Goal: Complete application form: Complete application form

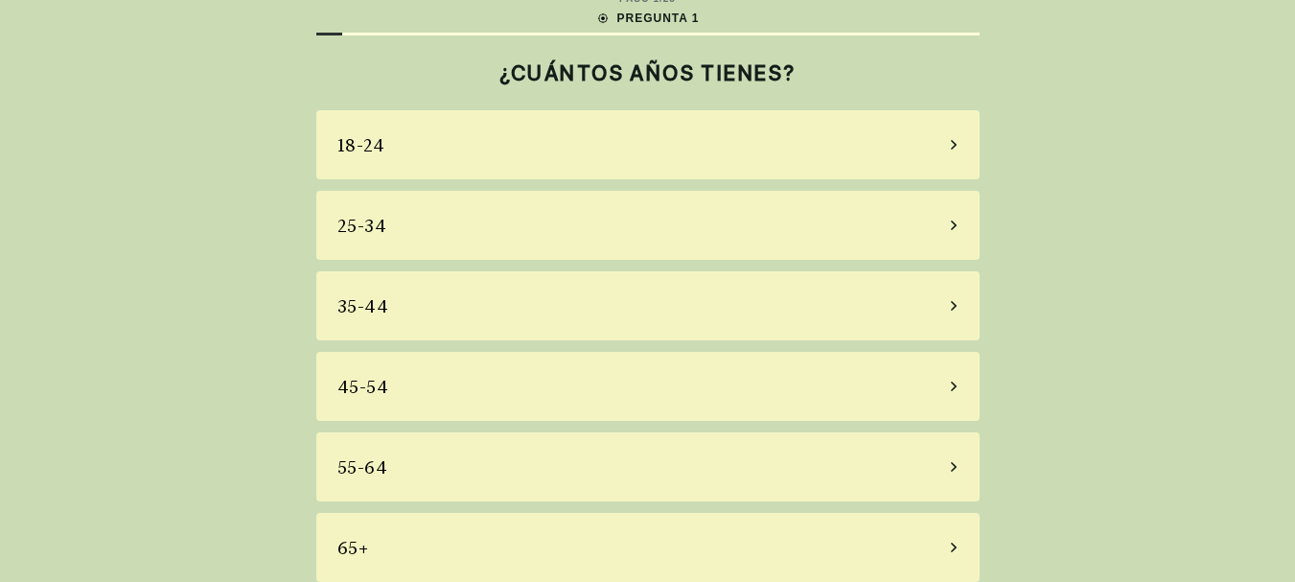
scroll to position [39, 0]
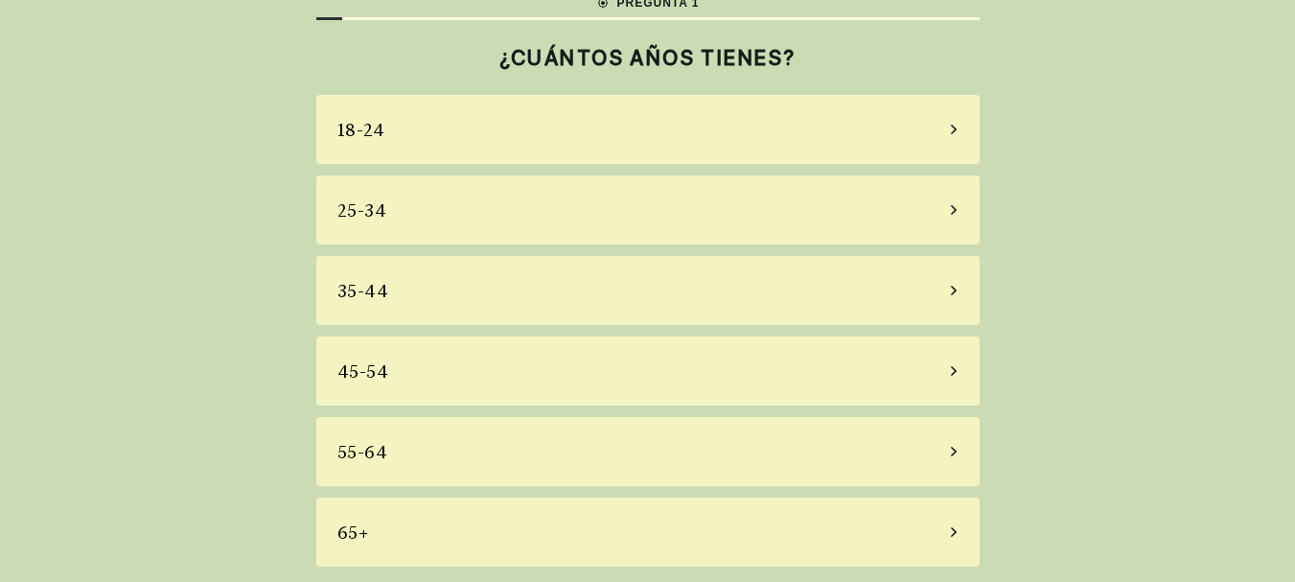
click at [447, 454] on div "55-64" at bounding box center [647, 451] width 663 height 69
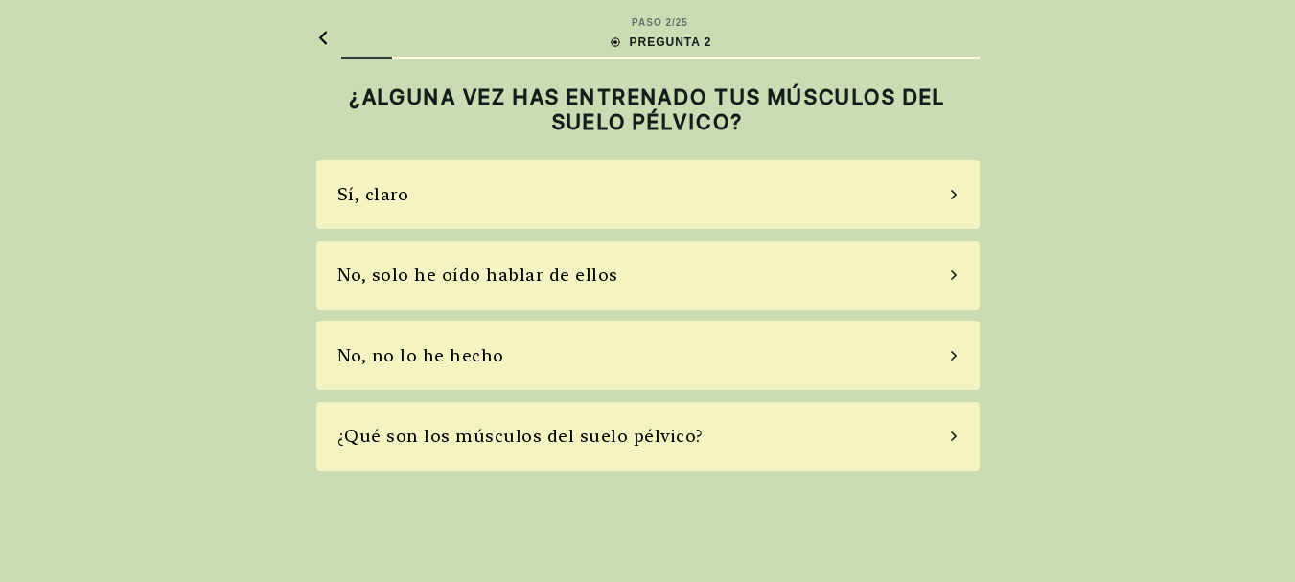
scroll to position [0, 0]
click at [482, 276] on div "No, solo he oído hablar de ellos" at bounding box center [484, 275] width 281 height 26
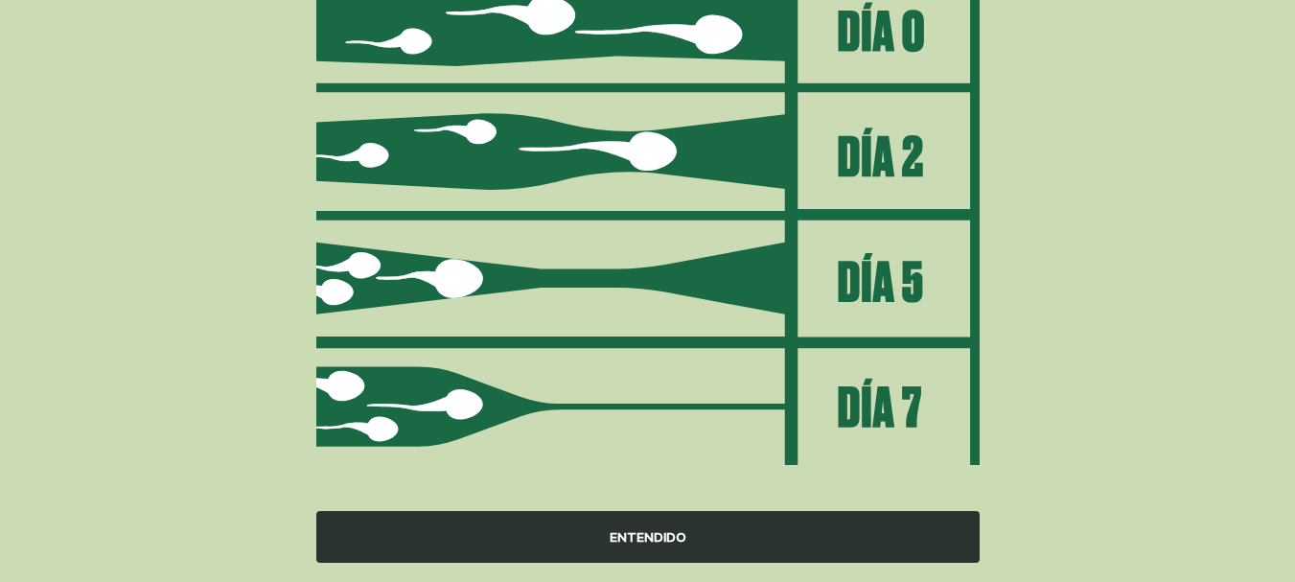
scroll to position [313, 0]
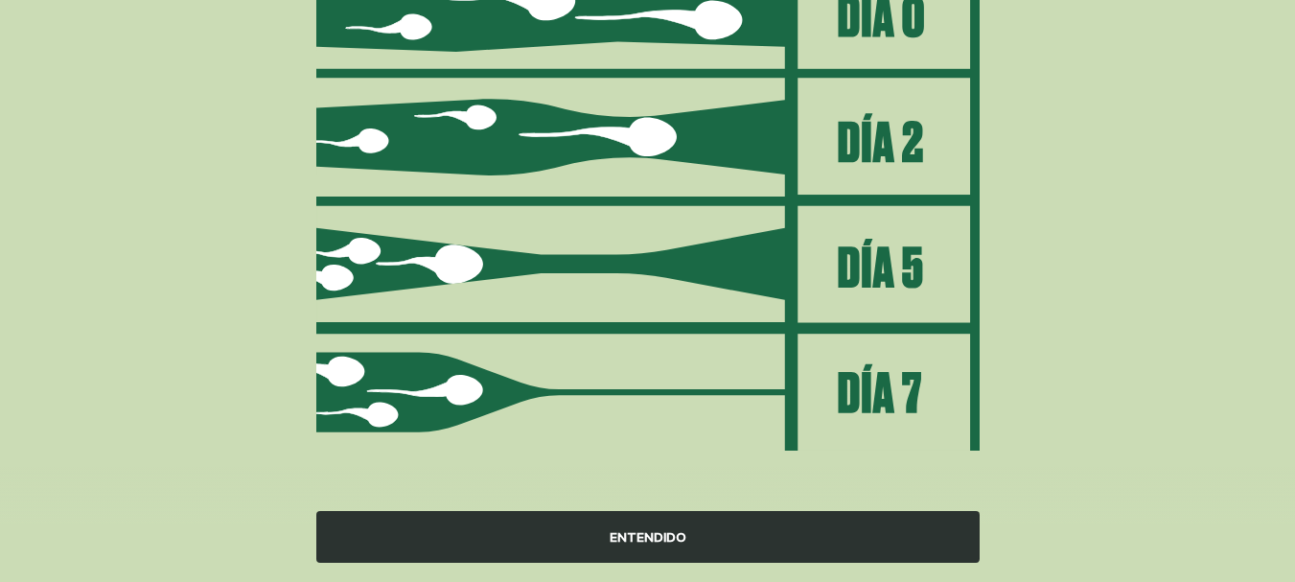
click at [671, 532] on div "ENTENDIDO" at bounding box center [647, 537] width 663 height 52
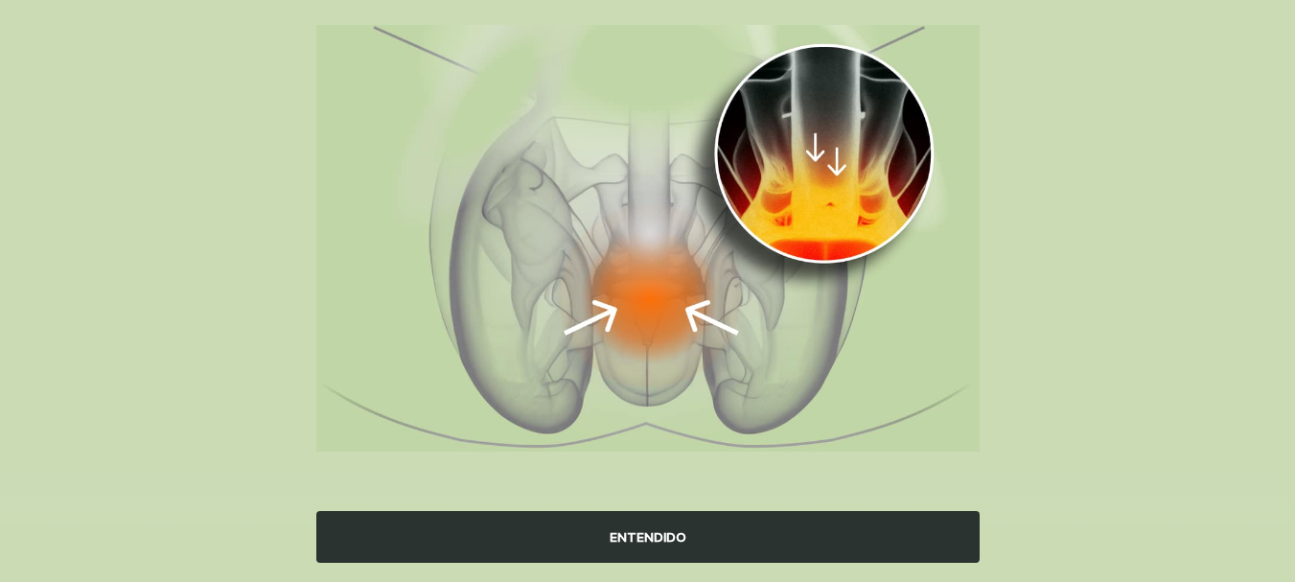
scroll to position [239, 0]
click at [683, 546] on div "ENTENDIDO" at bounding box center [647, 537] width 663 height 52
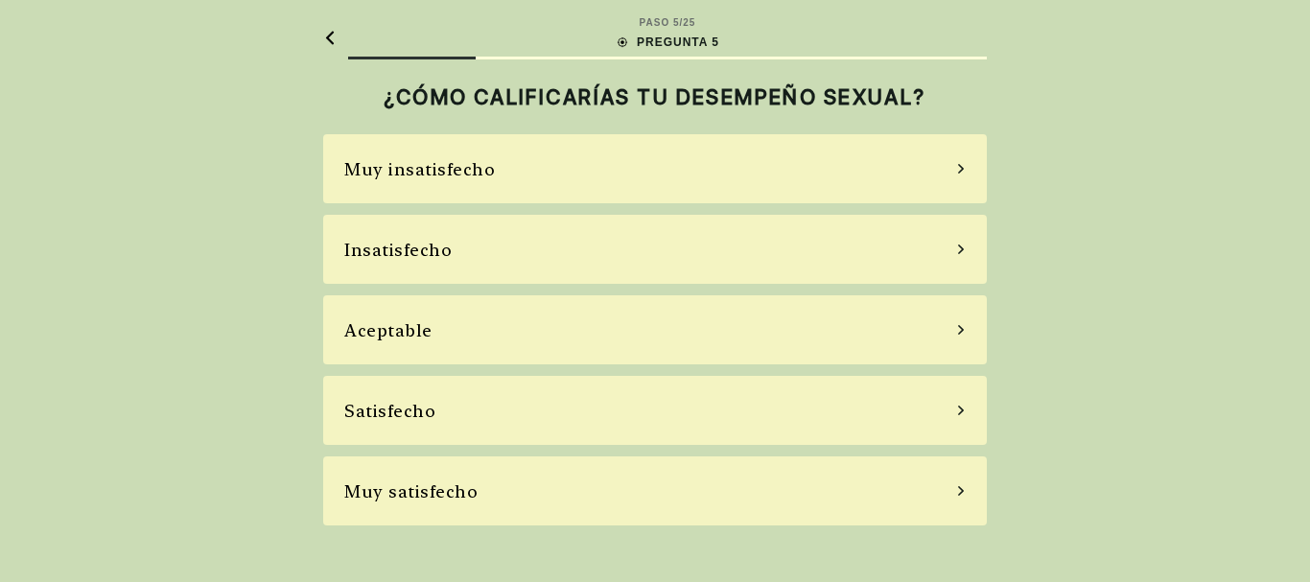
click at [562, 329] on div "Aceptable" at bounding box center [654, 329] width 663 height 69
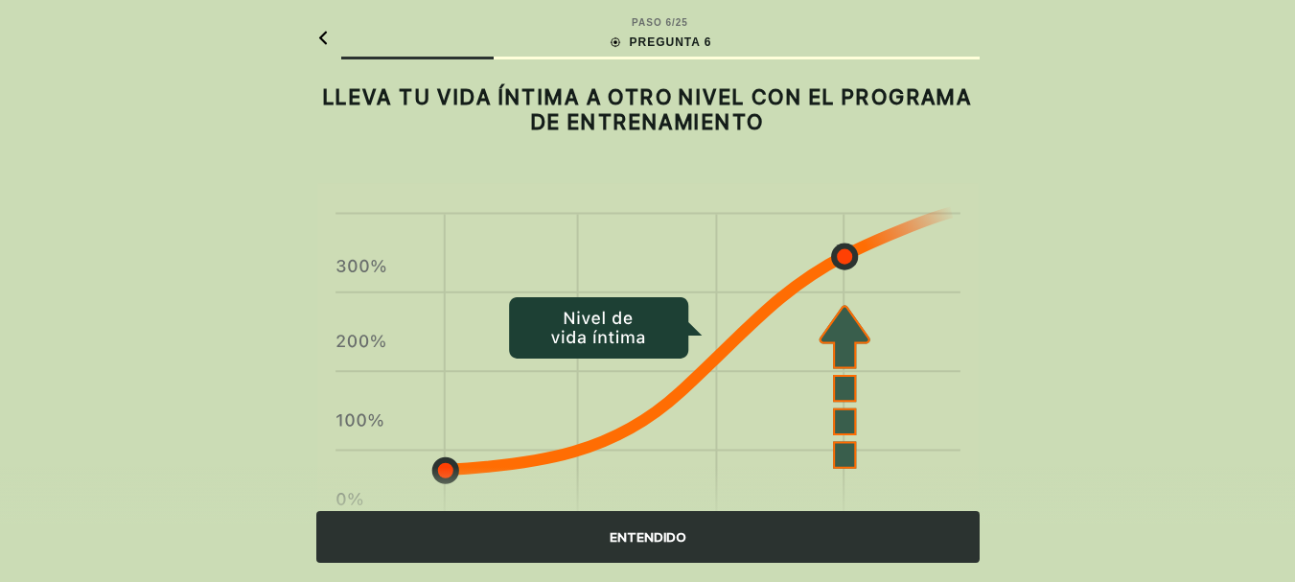
click at [660, 531] on div "ENTENDIDO" at bounding box center [647, 537] width 663 height 52
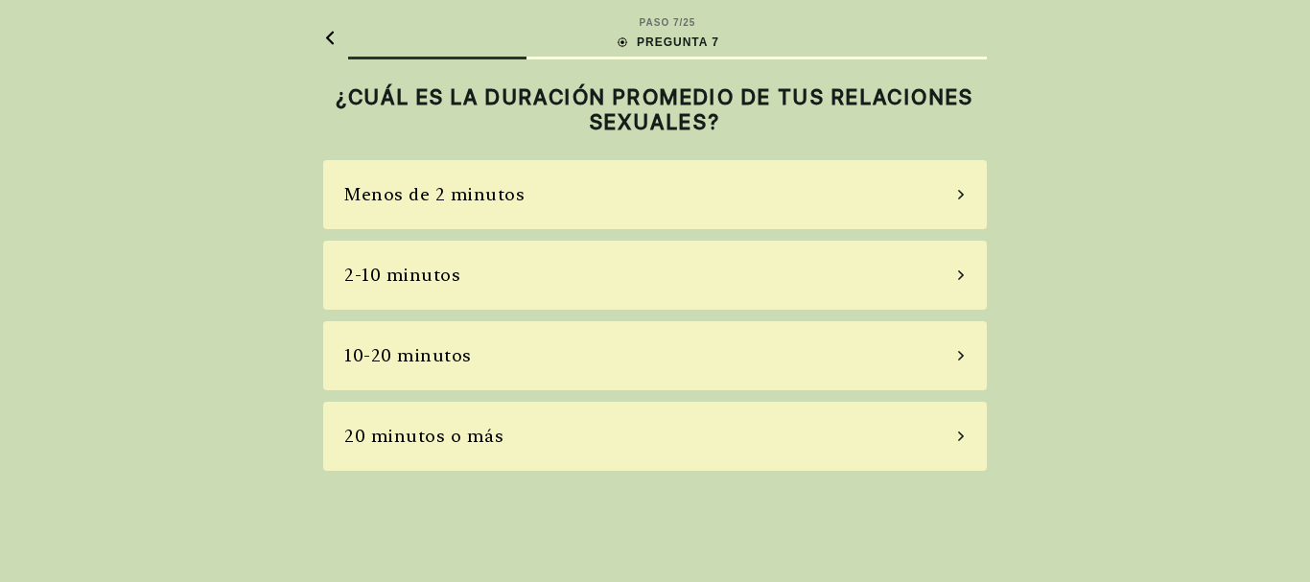
click at [807, 280] on div "2-10 minutos" at bounding box center [654, 275] width 663 height 69
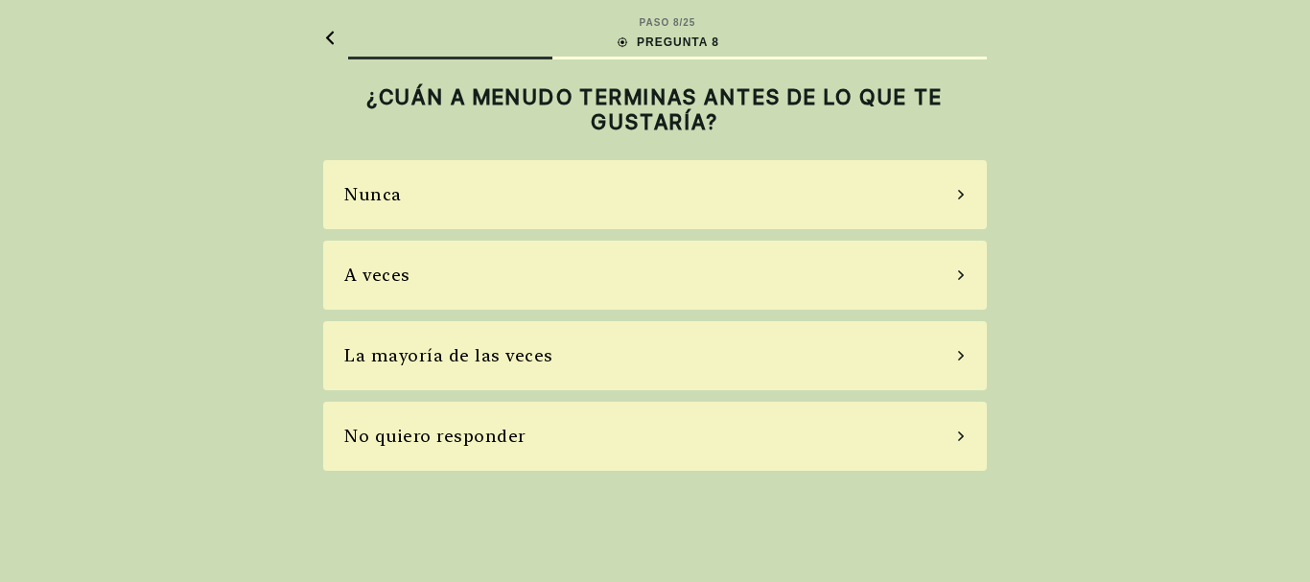
click at [678, 358] on div "La mayoría de las veces" at bounding box center [654, 355] width 663 height 69
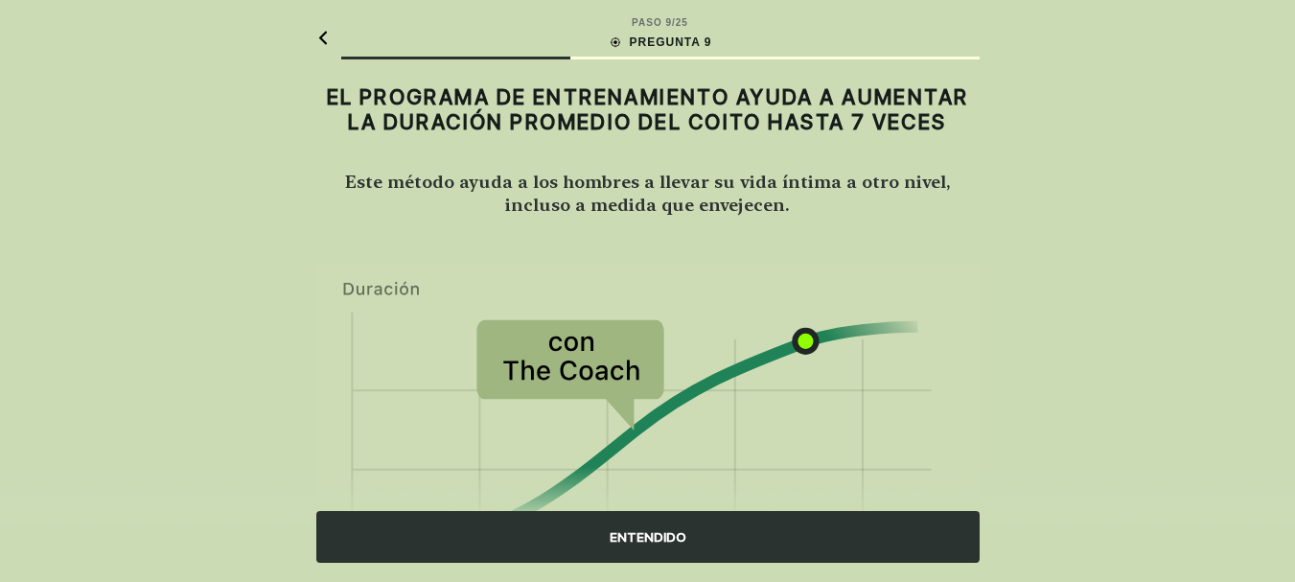
click at [673, 542] on div "ENTENDIDO" at bounding box center [647, 537] width 663 height 52
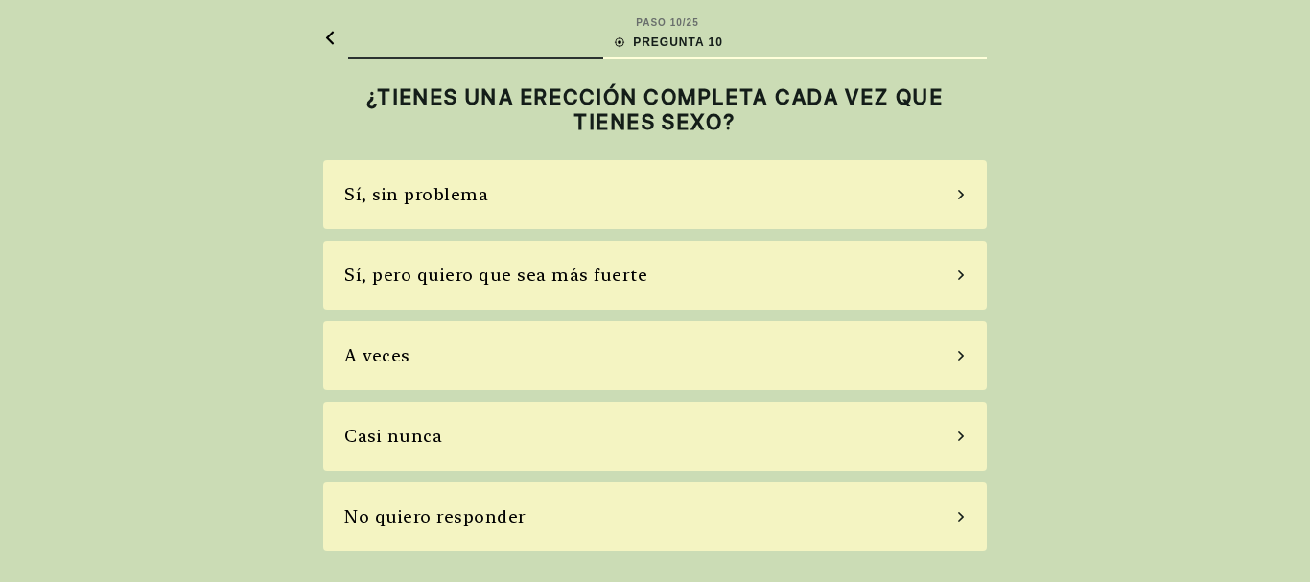
click at [512, 281] on div "Sí, pero quiero que sea más fuerte" at bounding box center [495, 275] width 303 height 26
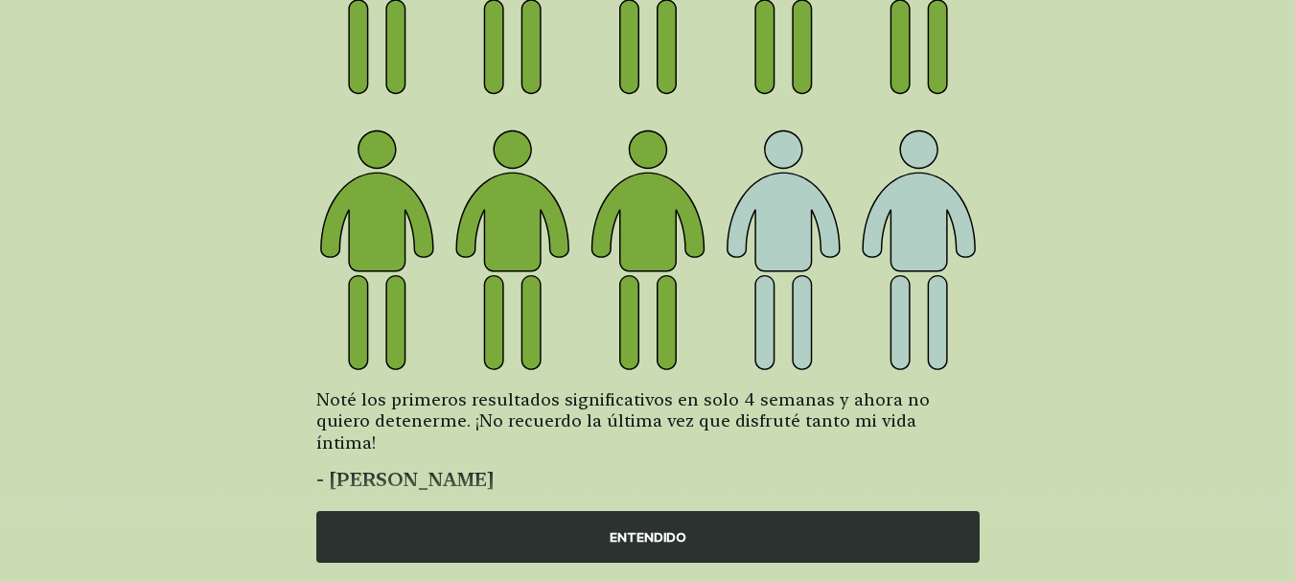
scroll to position [350, 0]
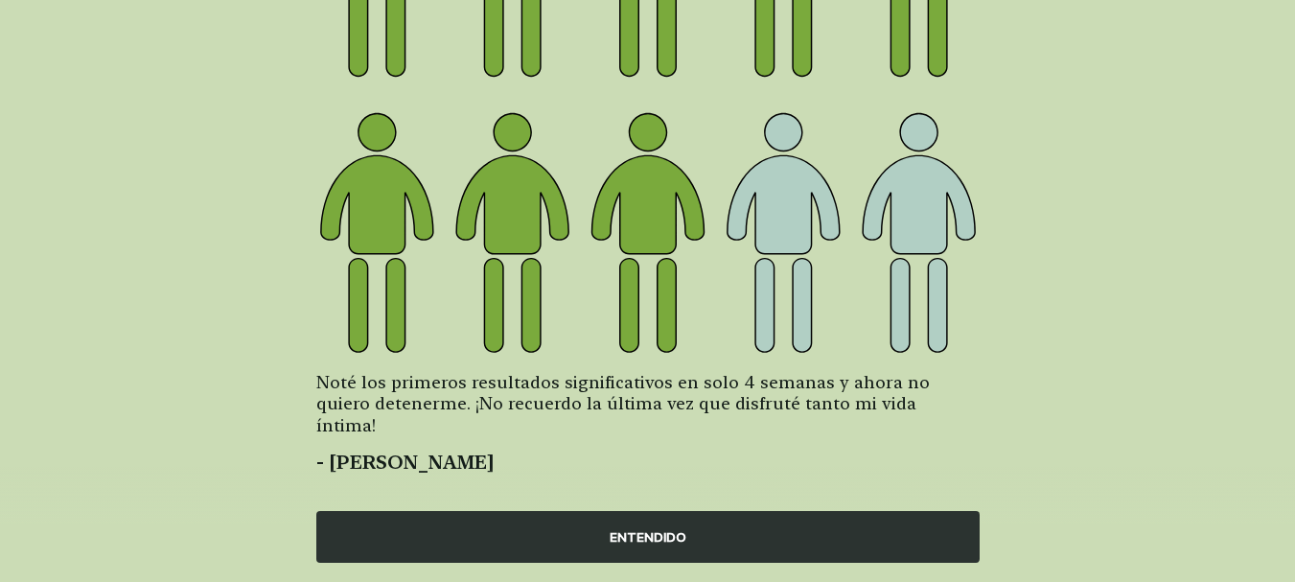
click at [672, 533] on div "ENTENDIDO" at bounding box center [647, 537] width 663 height 52
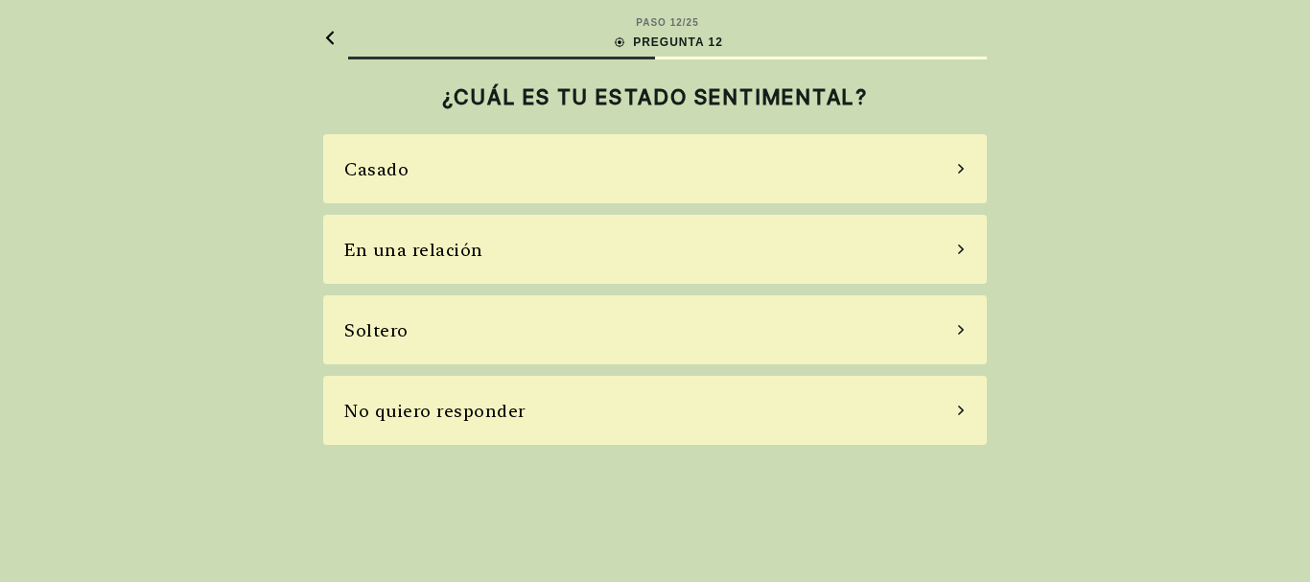
click at [743, 186] on div "Casado" at bounding box center [654, 168] width 663 height 69
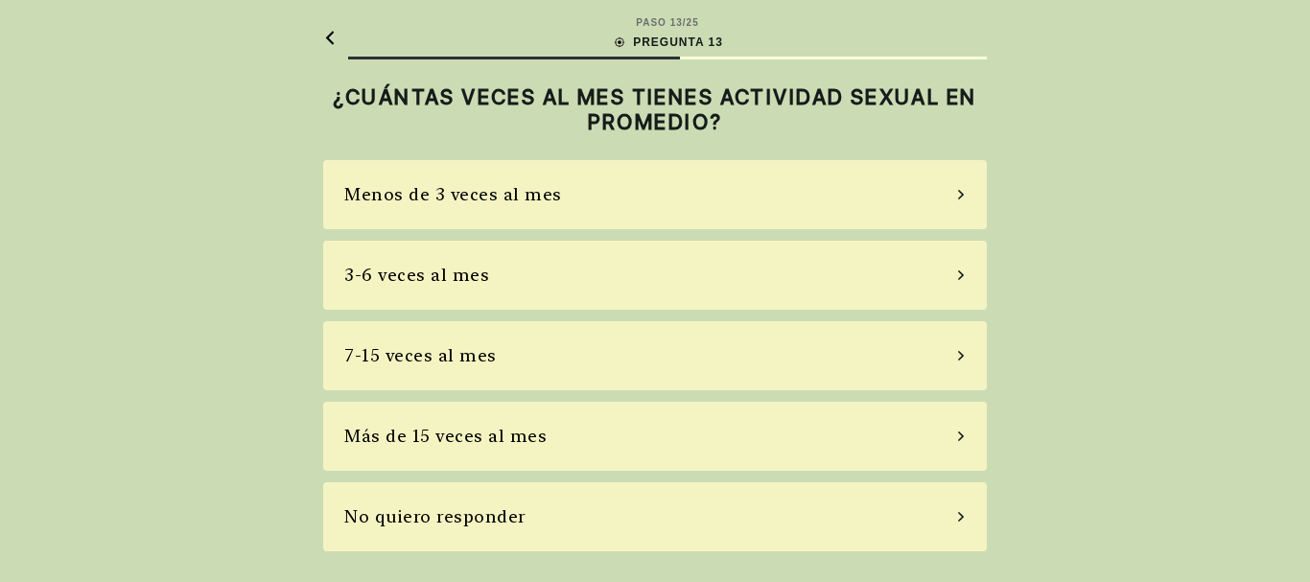
click at [603, 278] on div "3-6 veces al mes" at bounding box center [654, 275] width 663 height 69
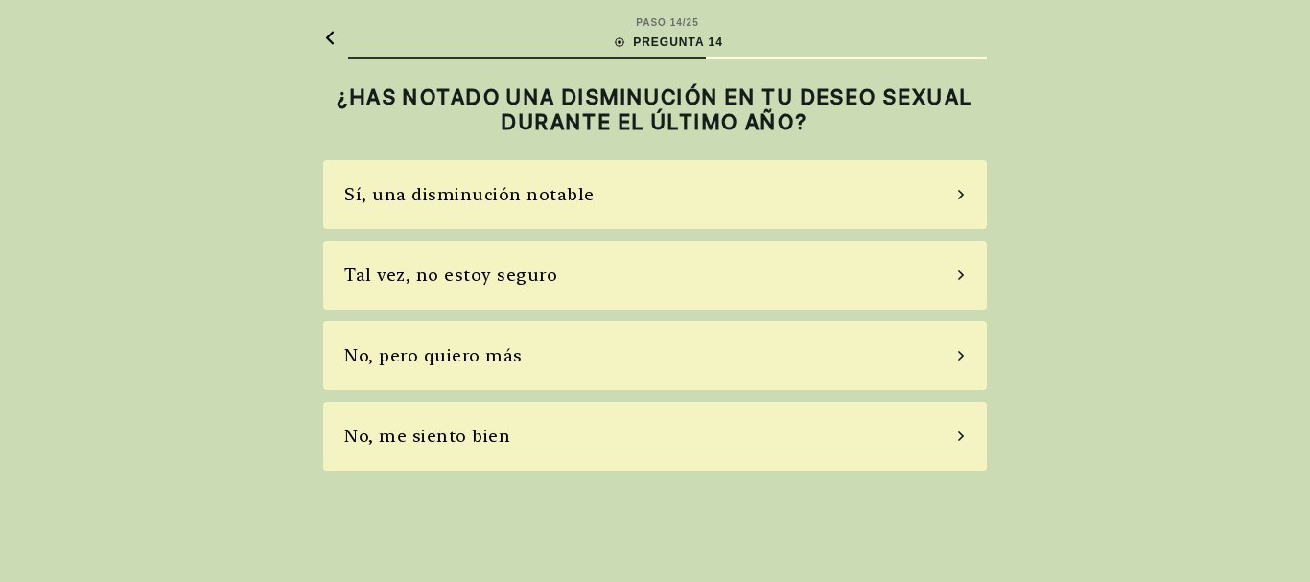
click at [553, 282] on div "Tal vez, no estoy seguro" at bounding box center [654, 275] width 663 height 69
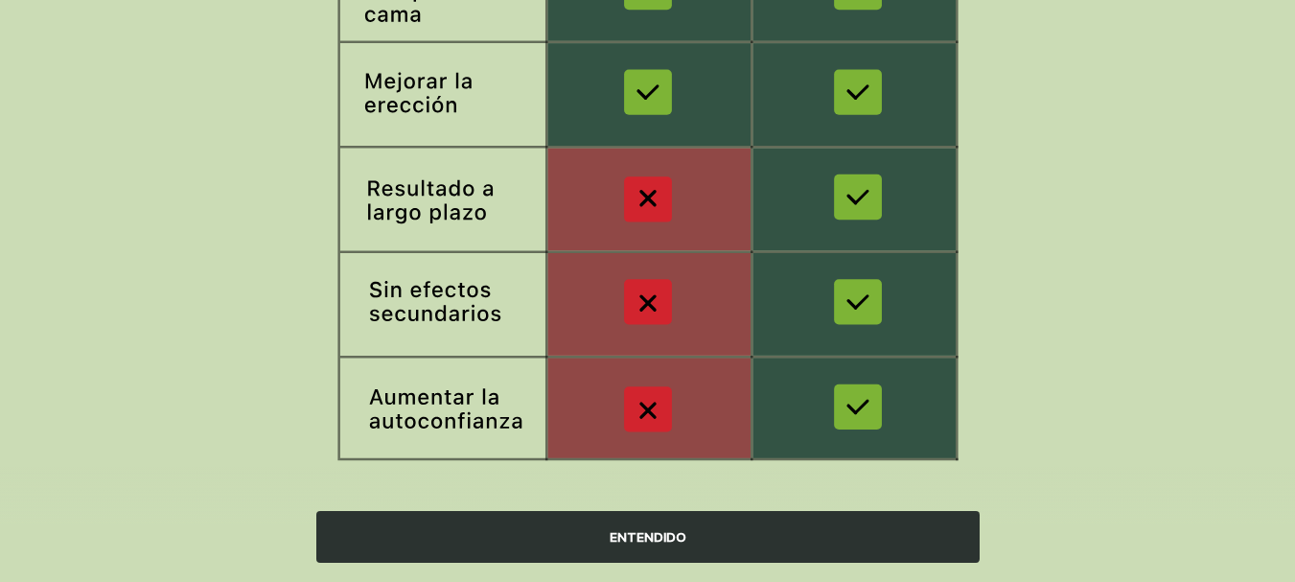
scroll to position [435, 0]
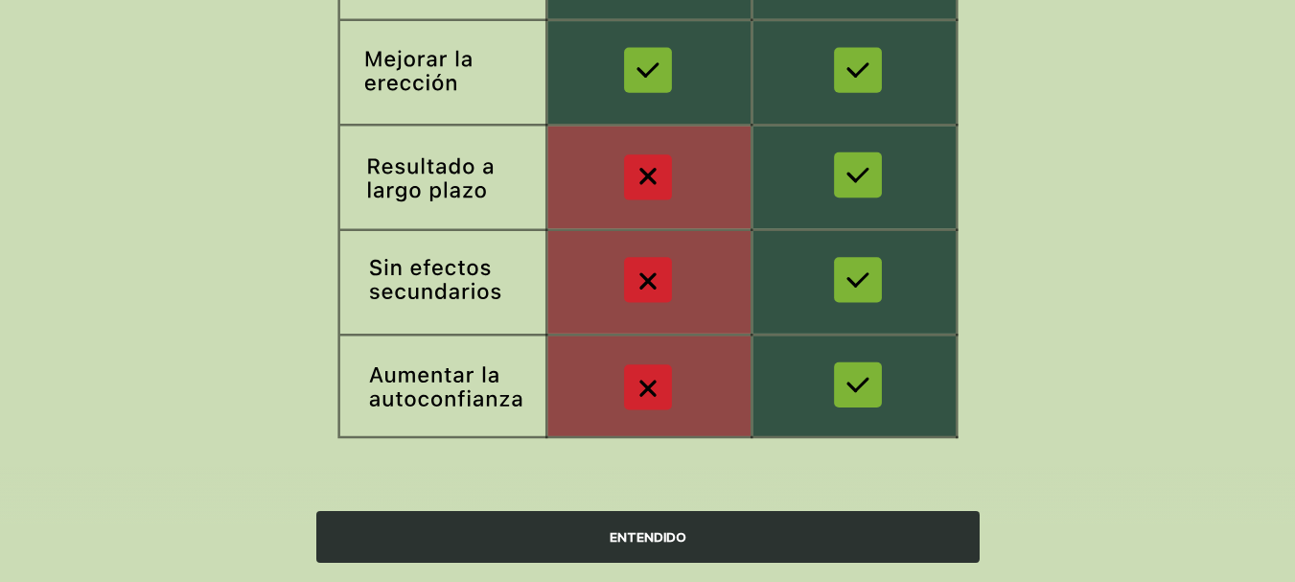
click at [669, 536] on div "ENTENDIDO" at bounding box center [647, 537] width 663 height 52
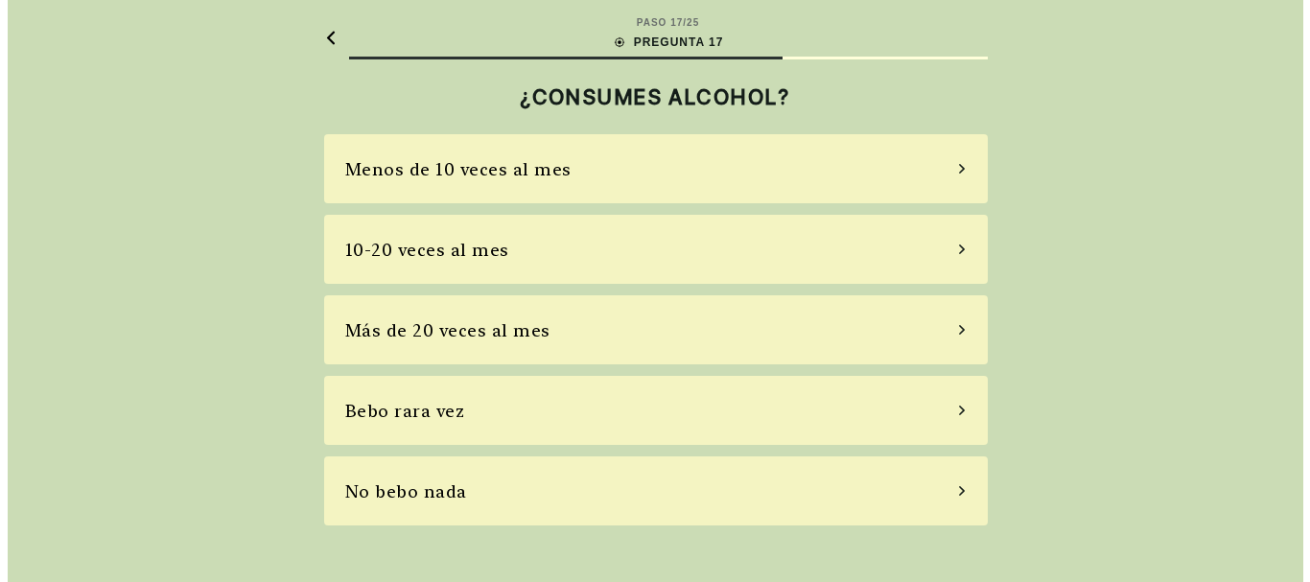
scroll to position [0, 0]
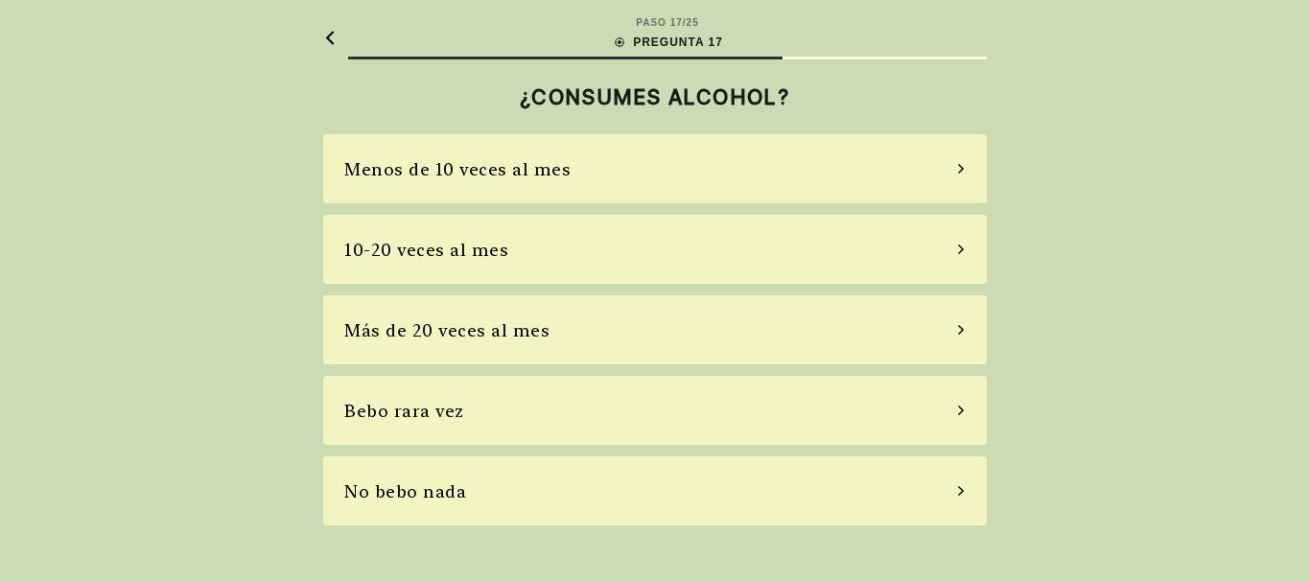
click at [685, 181] on div "Menos de 10 veces al mes" at bounding box center [654, 168] width 663 height 69
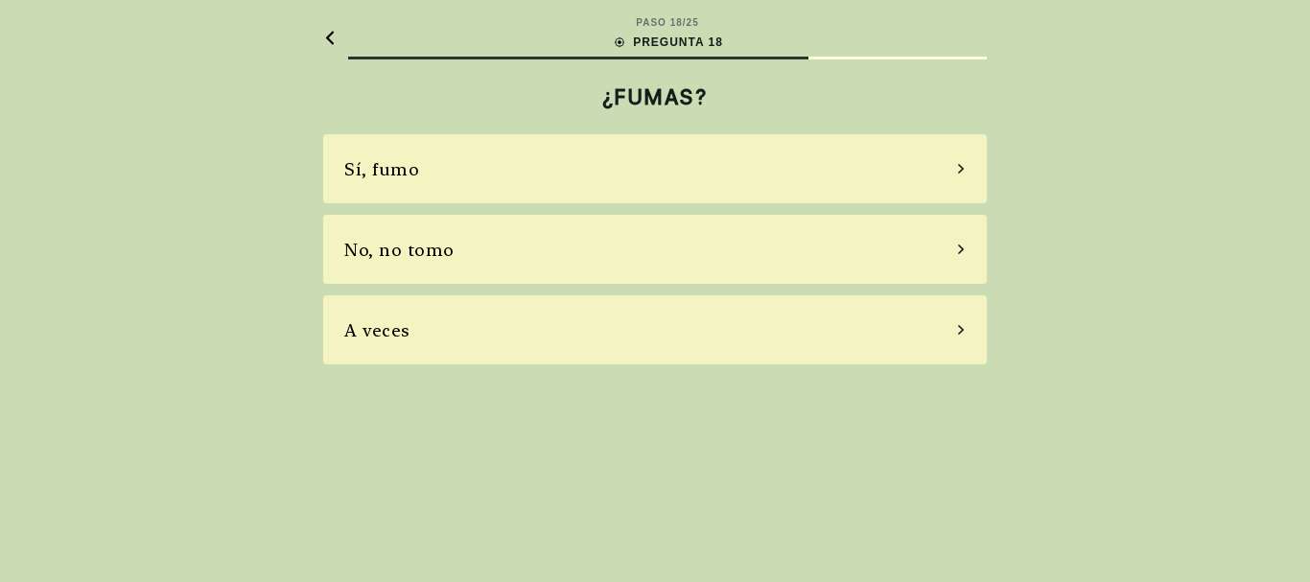
click at [542, 257] on div "No, no tomo" at bounding box center [654, 249] width 663 height 69
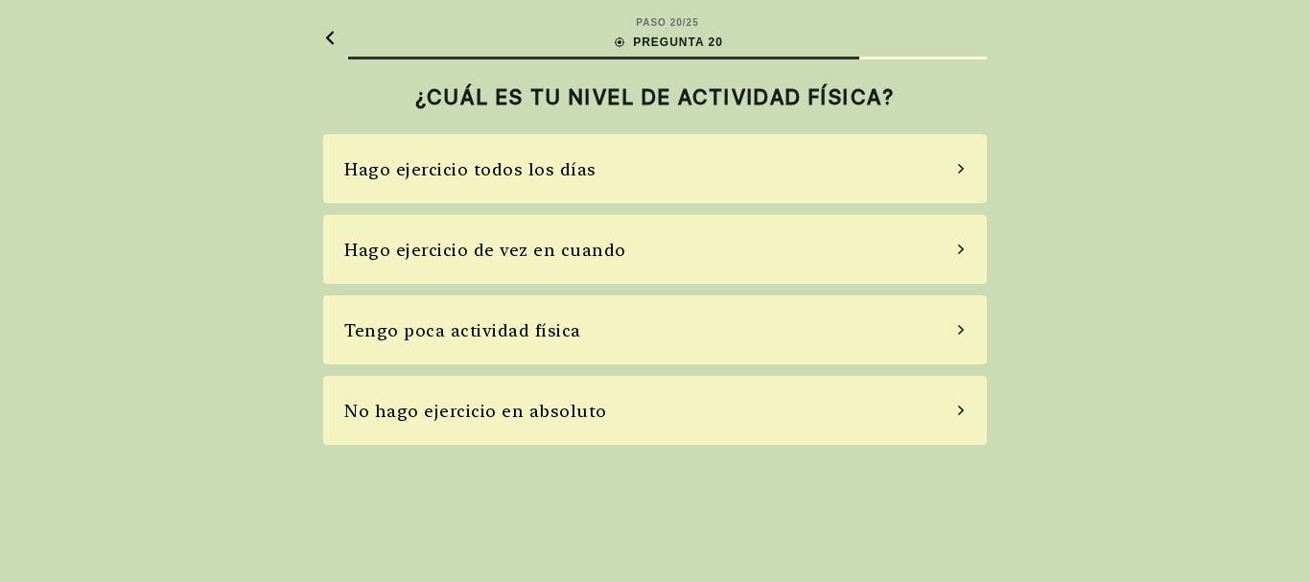
click at [596, 257] on div "Hago ejercicio de vez en cuando" at bounding box center [485, 250] width 282 height 26
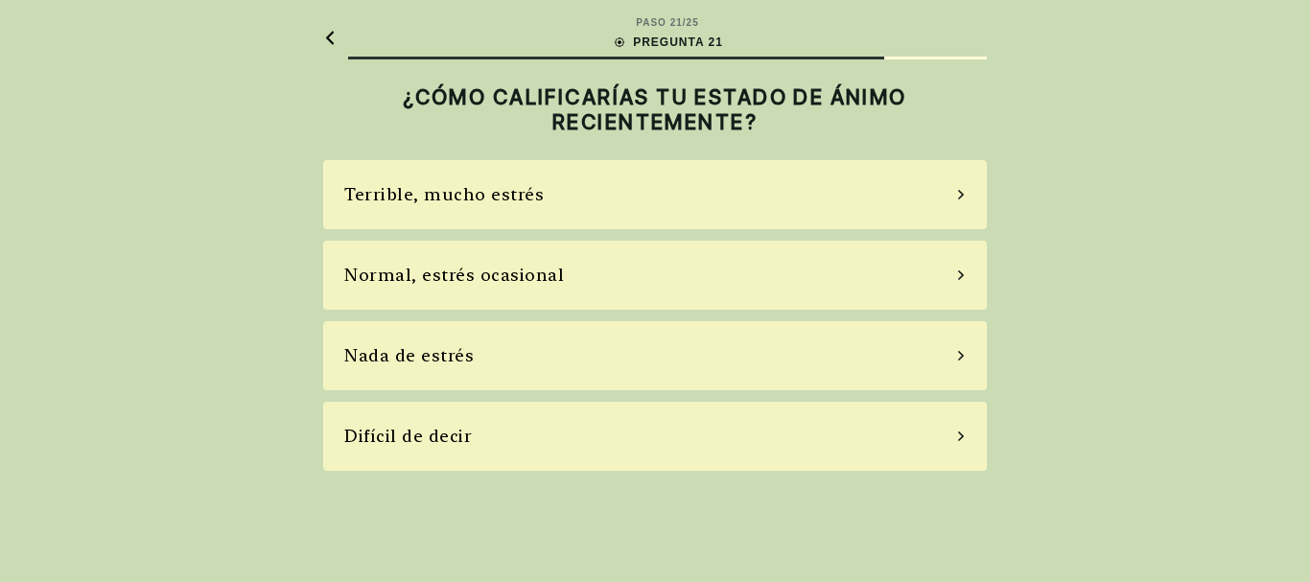
click at [545, 274] on div "Normal, estrés ocasional" at bounding box center [454, 275] width 220 height 26
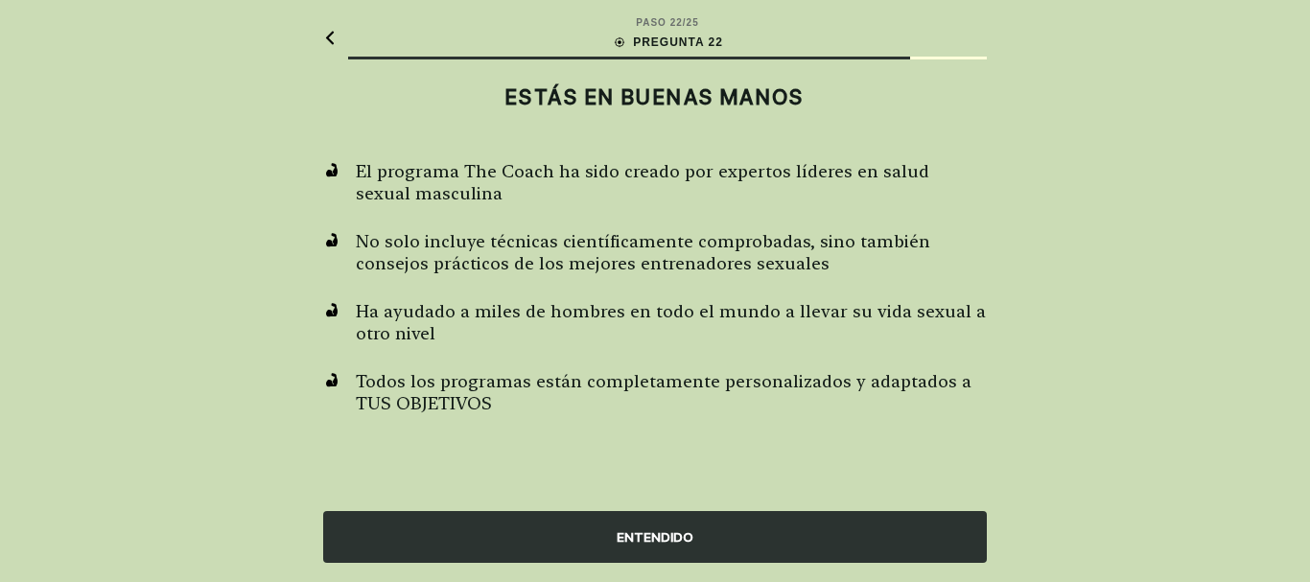
click at [672, 534] on div "ENTENDIDO" at bounding box center [654, 537] width 663 height 52
